Goal: Obtain resource: Download file/media

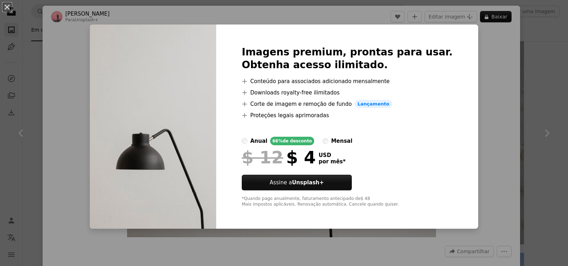
scroll to position [497, 0]
click at [456, 49] on div "Imagens premium, prontas para usar. Obtenha acesso ilimitado. A plus sign Conte…" at bounding box center [347, 126] width 262 height 204
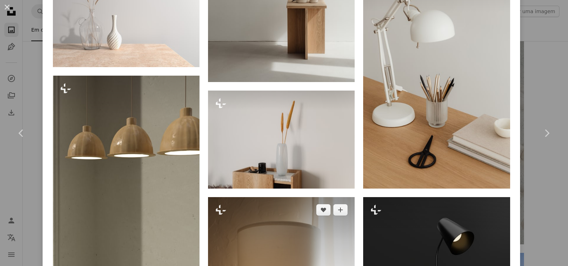
scroll to position [1064, 0]
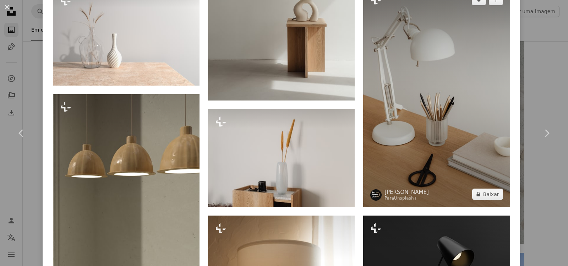
click at [493, 107] on img at bounding box center [436, 97] width 147 height 220
